Goal: Answer question/provide support

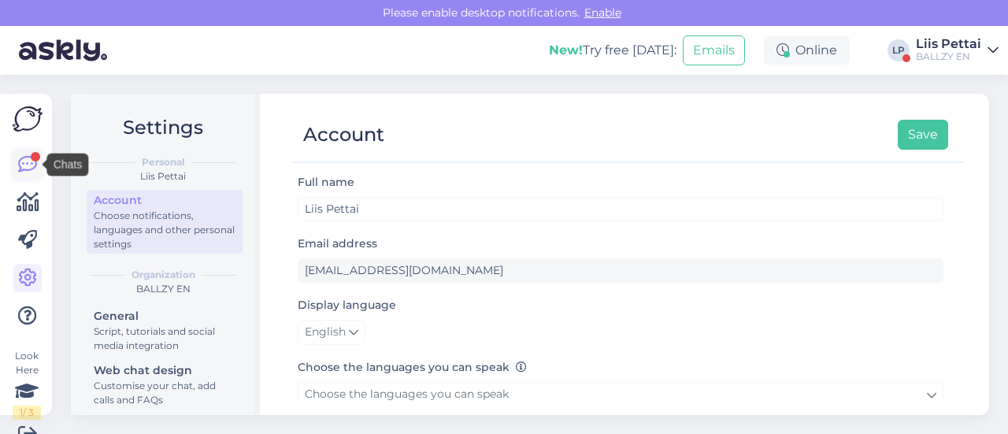
click at [36, 161] on icon at bounding box center [27, 164] width 19 height 19
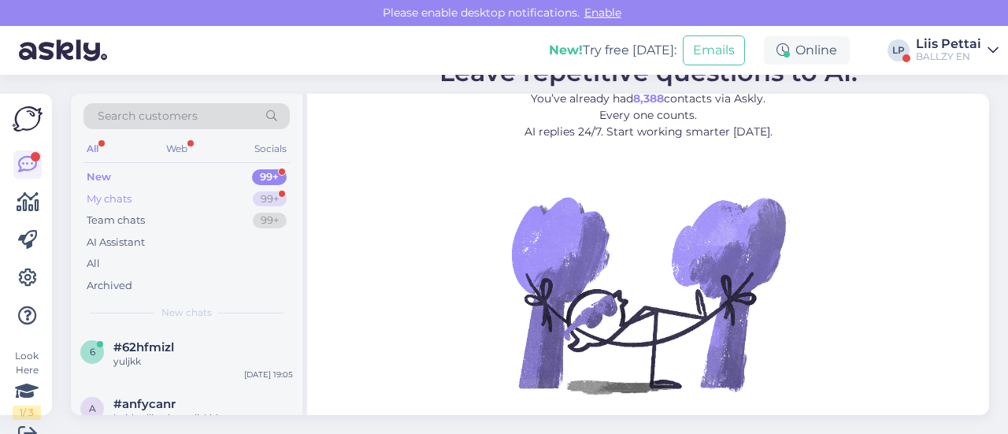
click at [160, 204] on div "My chats 99+" at bounding box center [186, 199] width 206 height 22
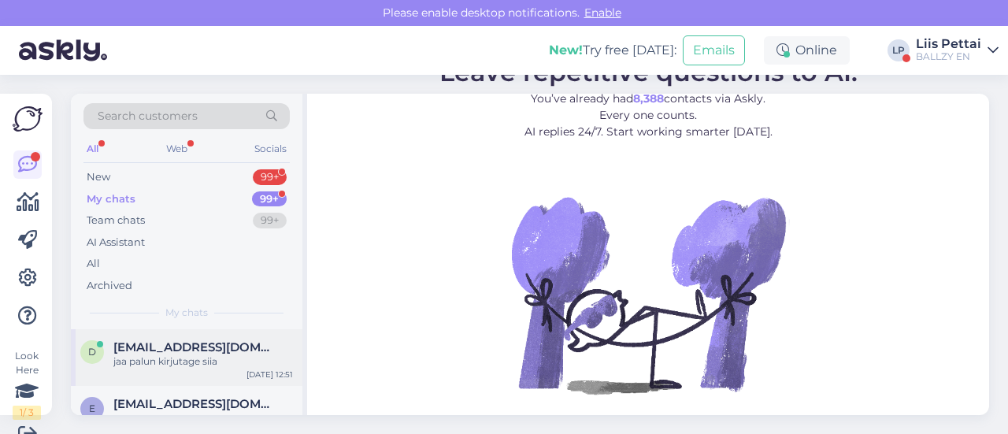
click at [138, 339] on div "d [EMAIL_ADDRESS][DOMAIN_NAME] jaa palun kirjutage siia [DATE] 12:51" at bounding box center [186, 357] width 231 height 57
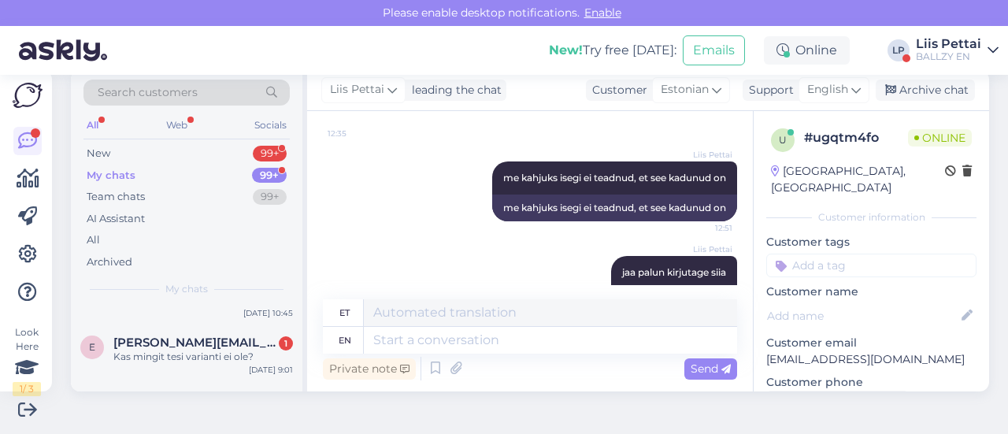
scroll to position [126, 0]
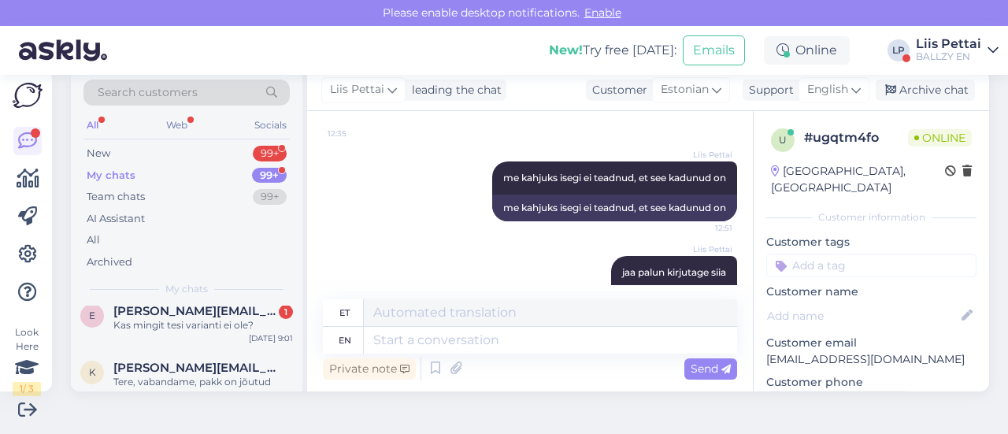
click at [138, 337] on div "e [PERSON_NAME][EMAIL_ADDRESS][DOMAIN_NAME] 1 Kas mingit tesi varianti ei ole? …" at bounding box center [186, 321] width 231 height 57
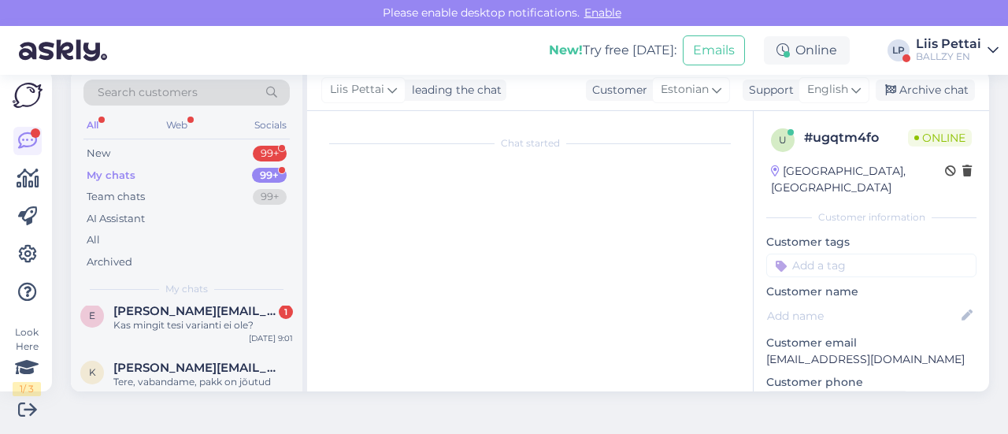
scroll to position [628, 0]
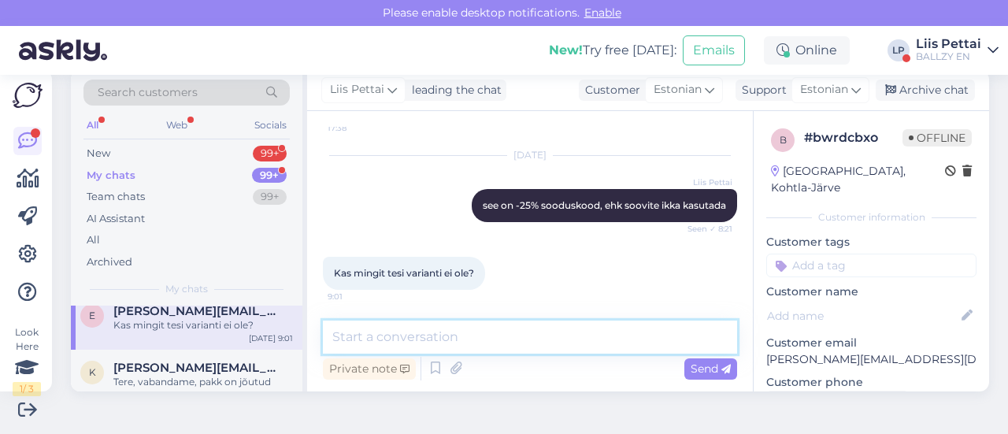
click at [528, 347] on textarea at bounding box center [530, 336] width 414 height 33
type textarea "ei"
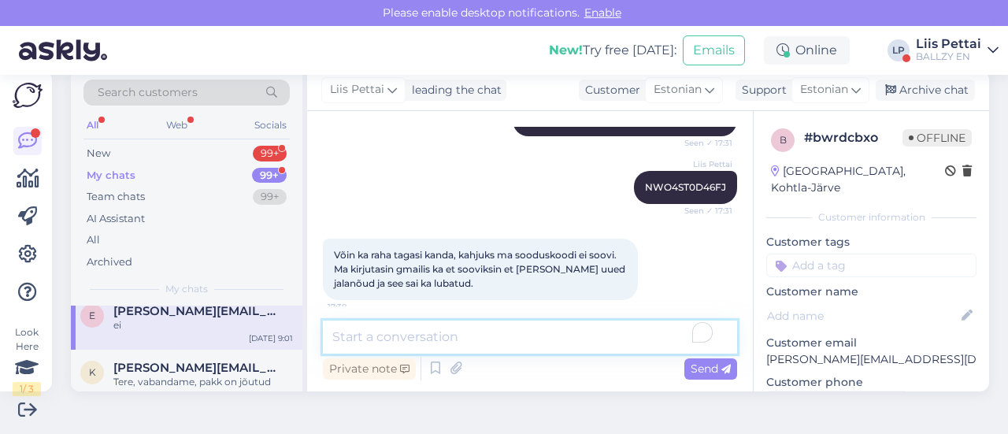
scroll to position [455, 0]
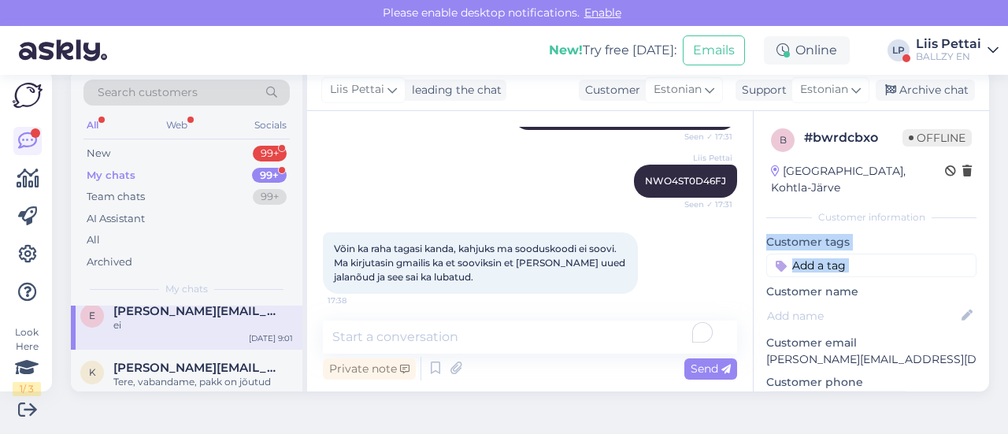
drag, startPoint x: 742, startPoint y: 232, endPoint x: 745, endPoint y: 273, distance: 41.1
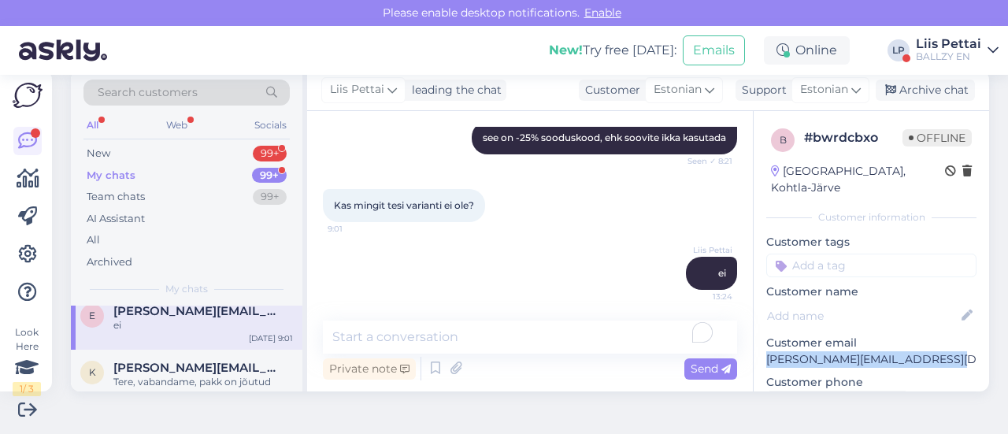
drag, startPoint x: 935, startPoint y: 343, endPoint x: 751, endPoint y: 349, distance: 184.4
copy p "[PERSON_NAME][EMAIL_ADDRESS][DOMAIN_NAME]"
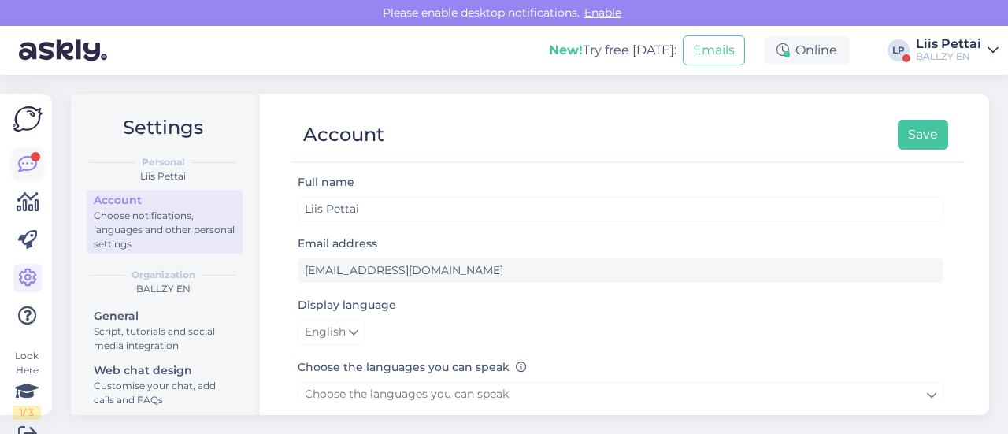
click at [33, 166] on icon at bounding box center [27, 164] width 19 height 19
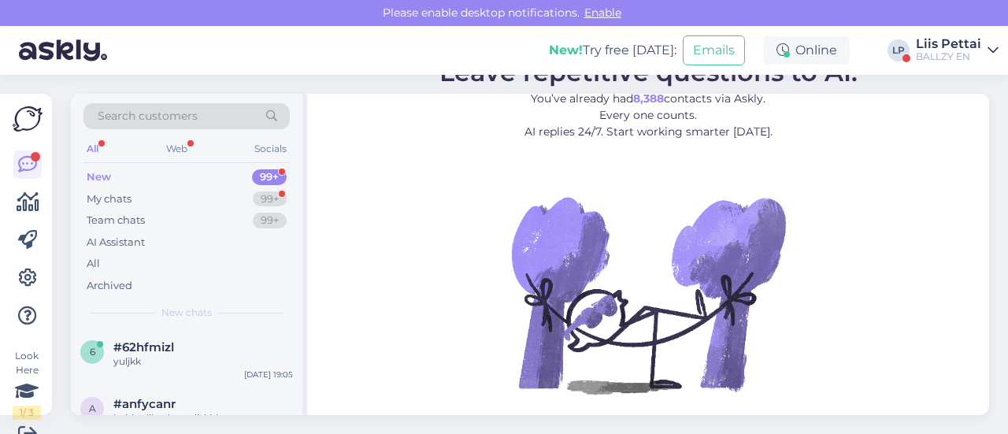
click at [709, 301] on img at bounding box center [647, 294] width 283 height 283
